Goal: Information Seeking & Learning: Learn about a topic

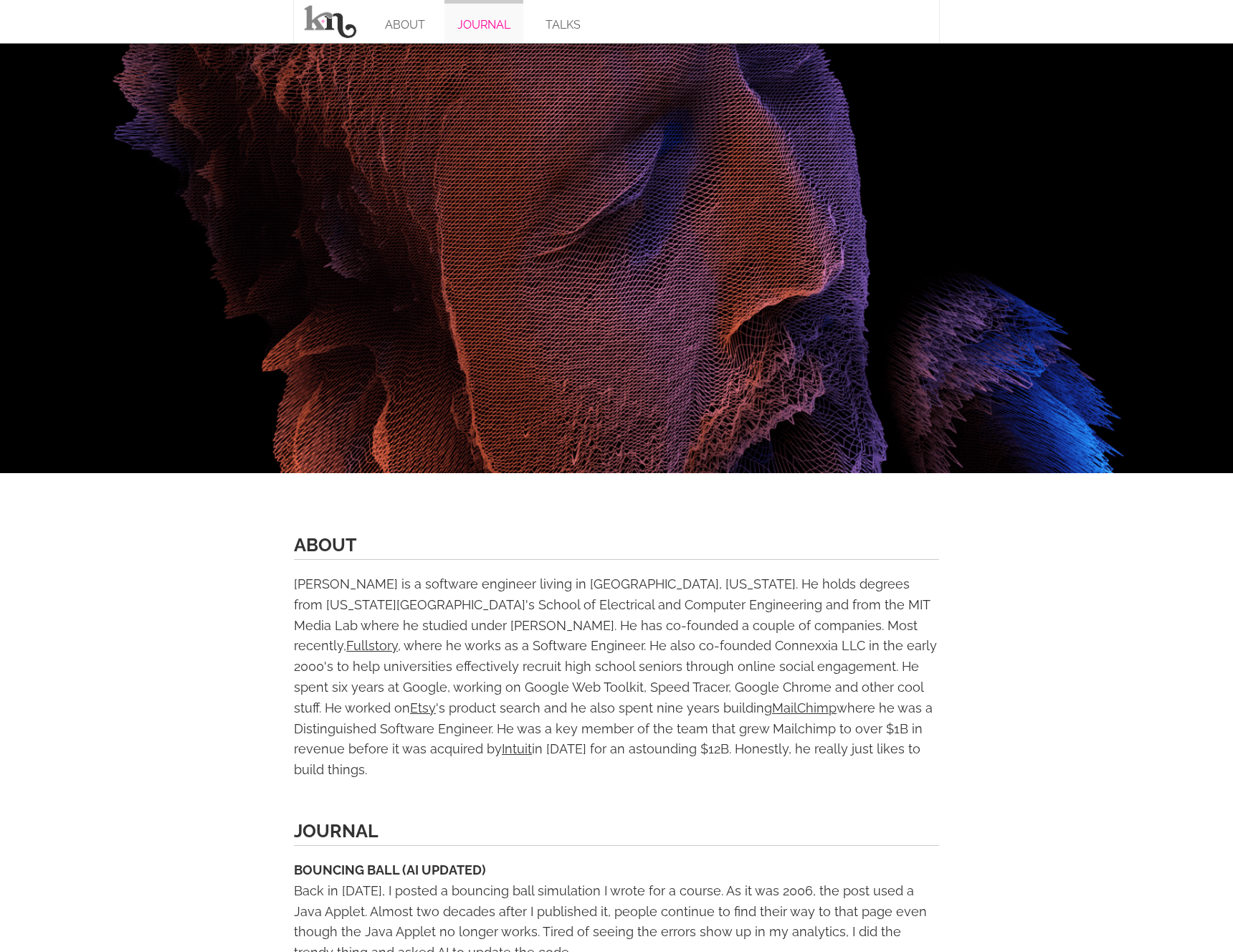
click at [464, 28] on link "JOURNAL" at bounding box center [483, 21] width 79 height 43
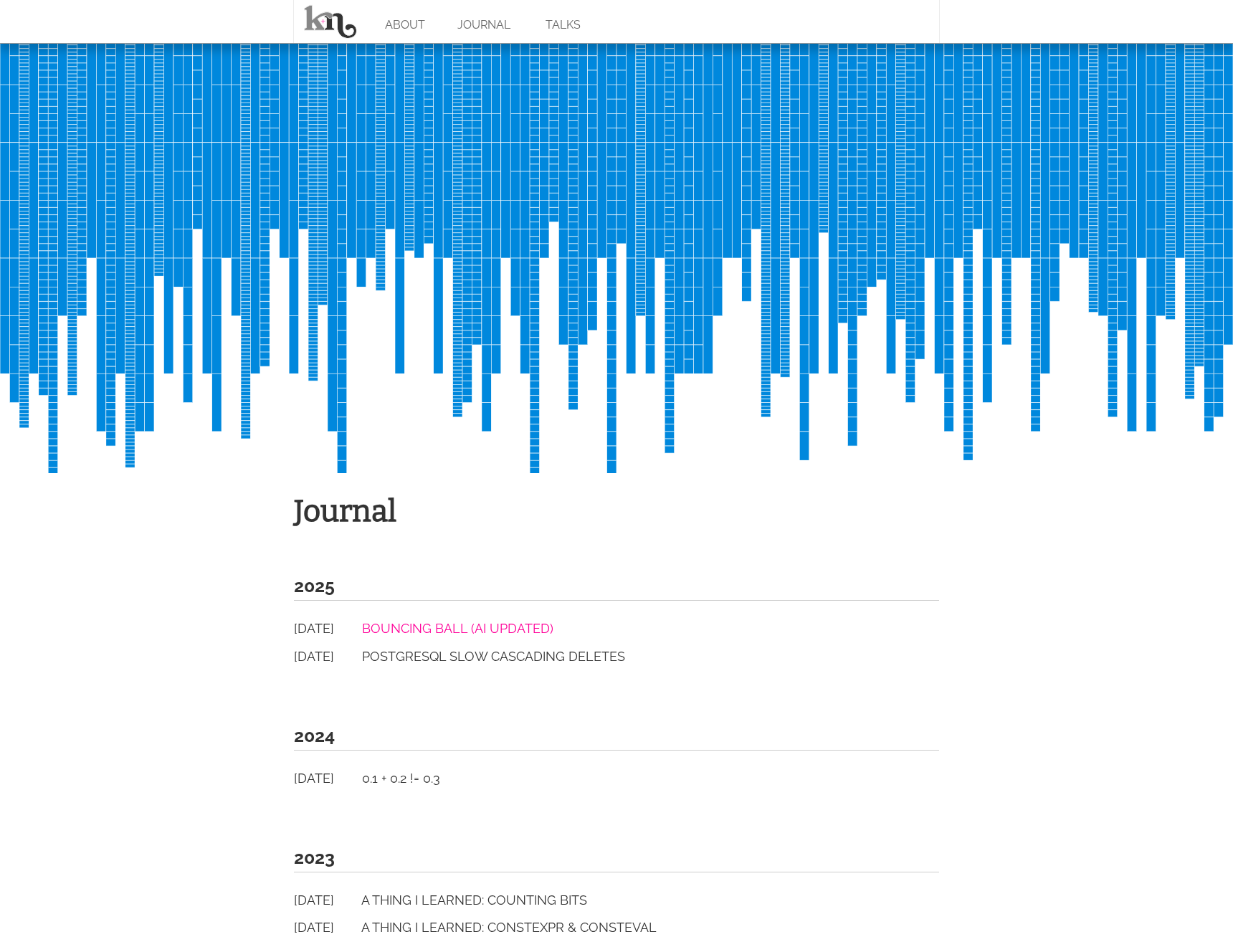
click at [443, 627] on link "Bouncing Ball (AI Updated)" at bounding box center [458, 628] width 192 height 15
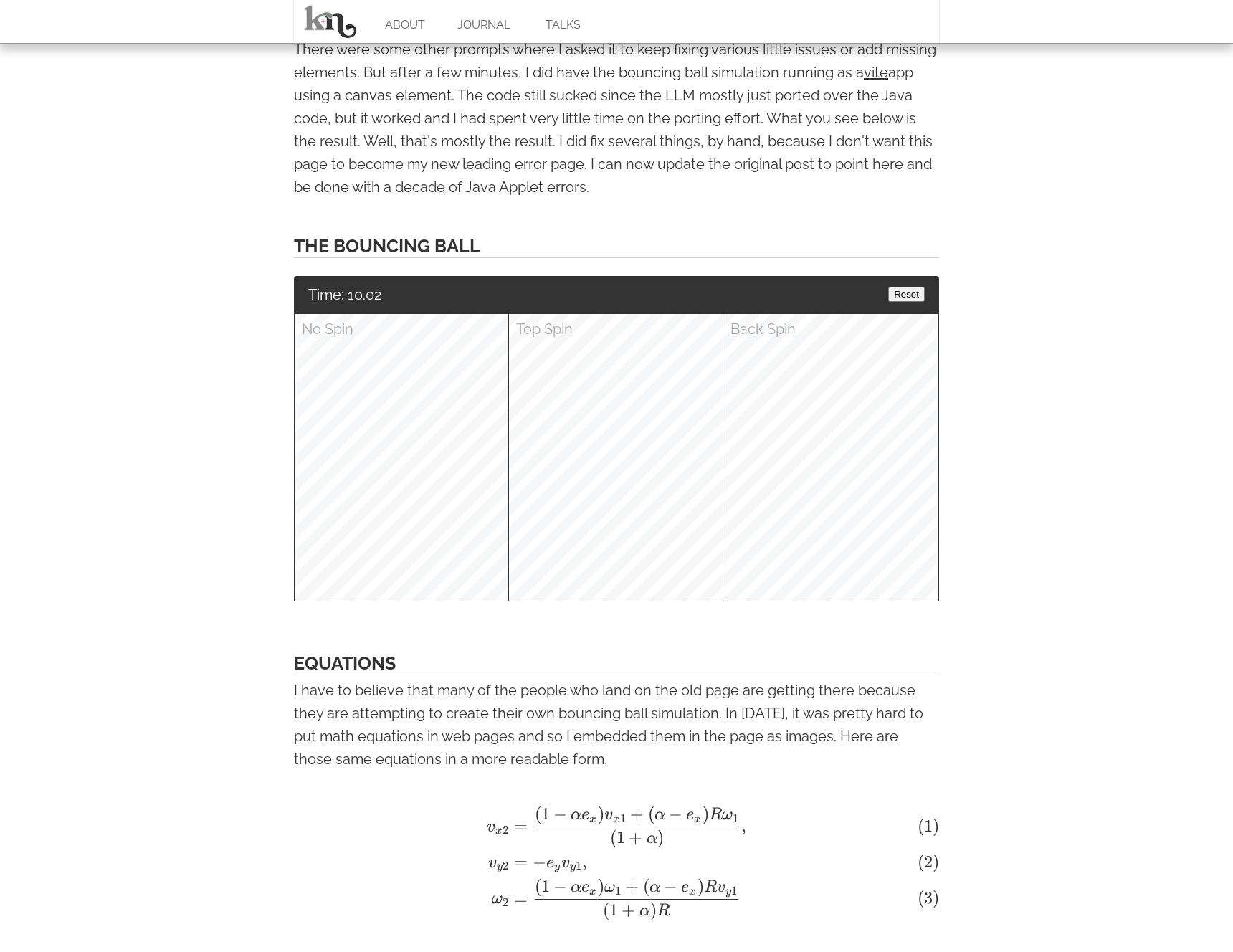
scroll to position [1794, 0]
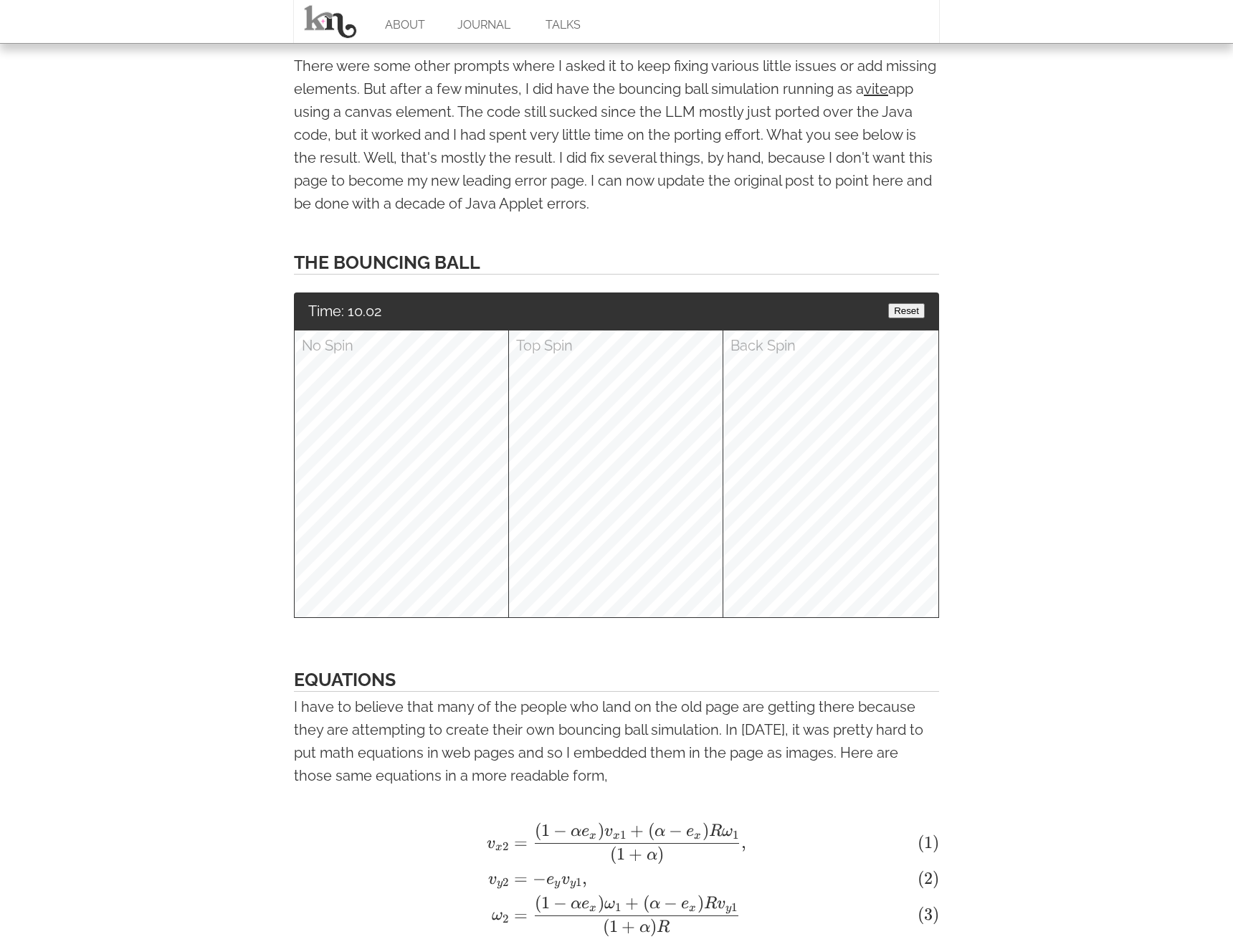
click at [906, 303] on button "Reset" at bounding box center [906, 310] width 36 height 15
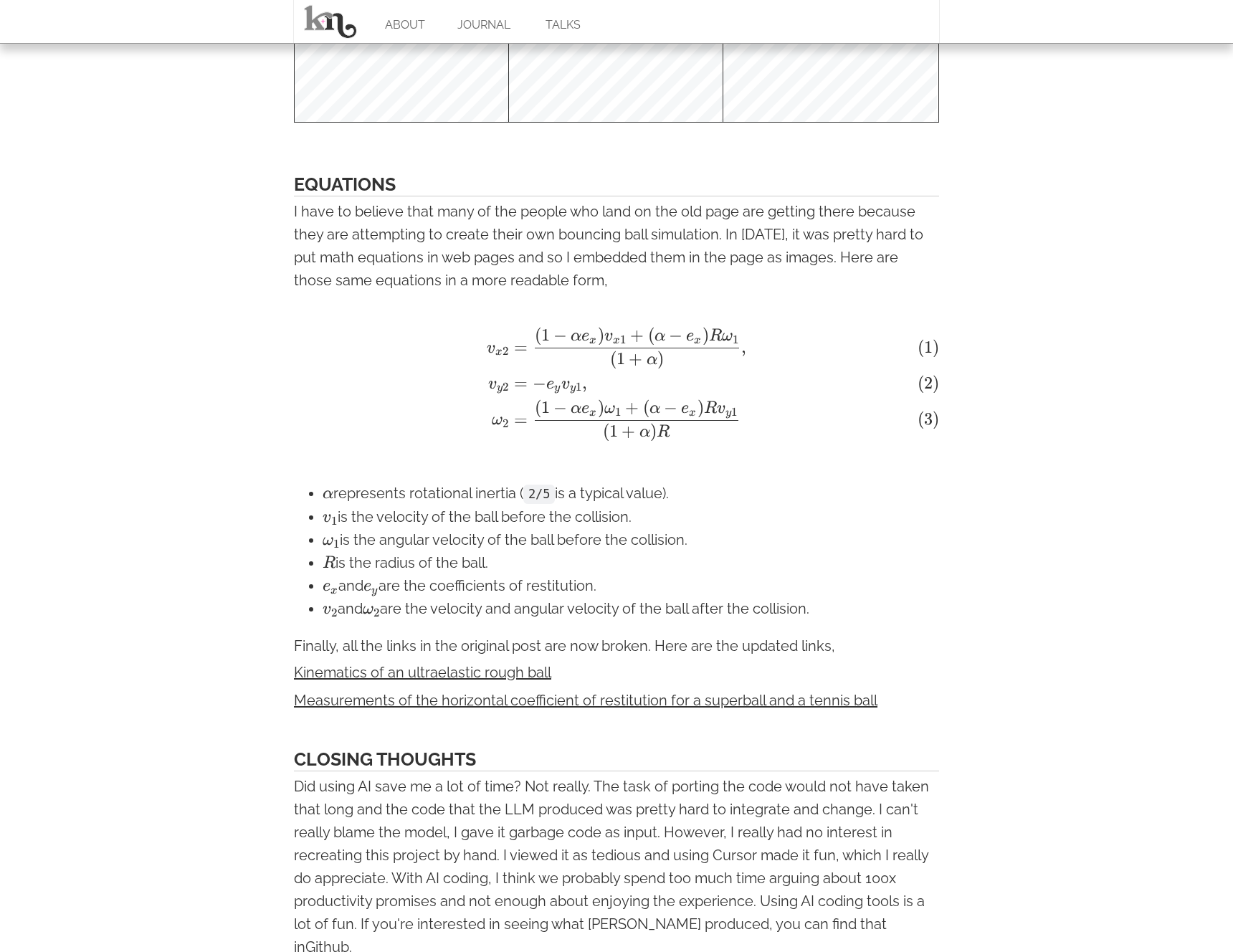
scroll to position [2391, 0]
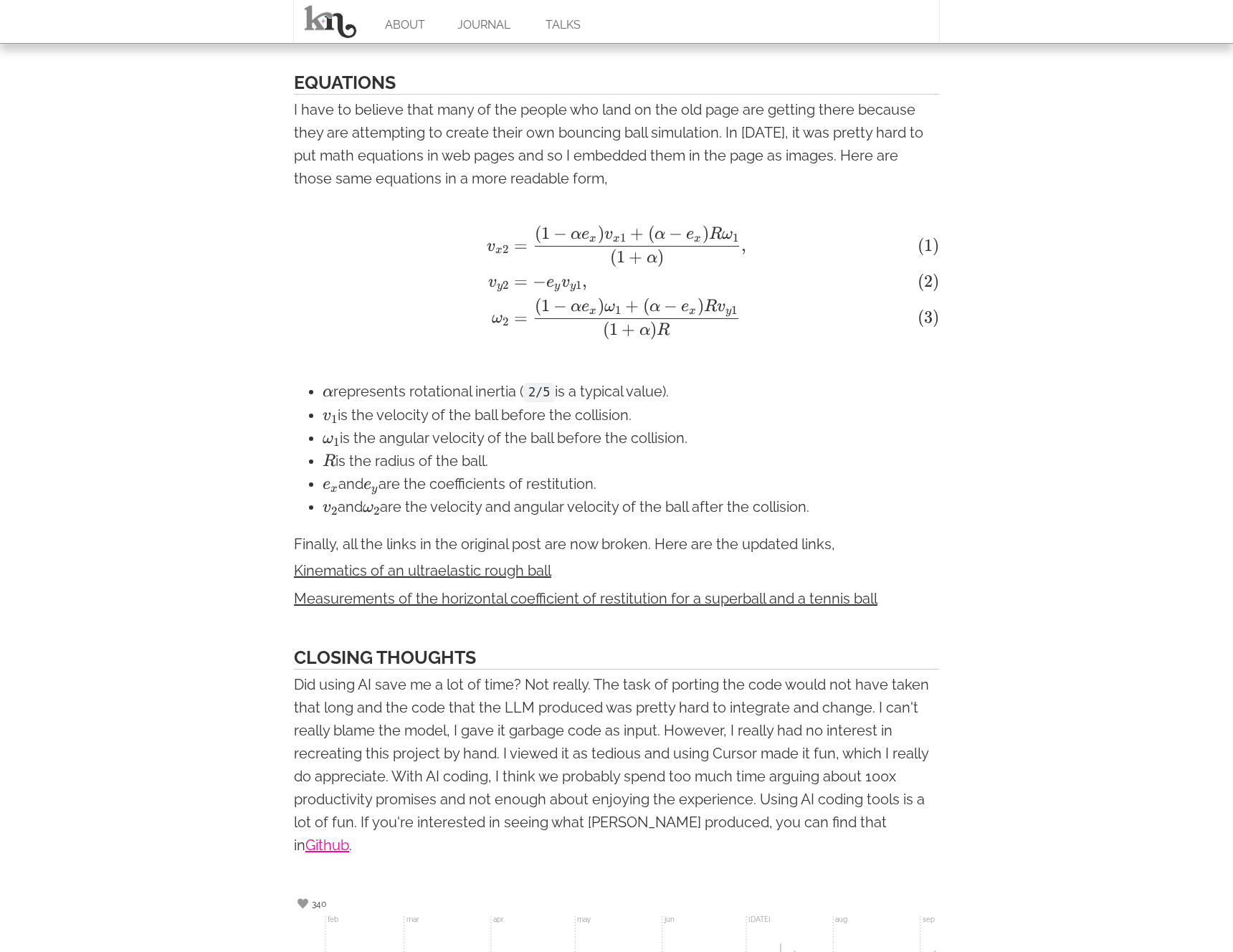
click at [349, 836] on link "Github" at bounding box center [328, 844] width 44 height 17
